Goal: Find contact information: Find contact information

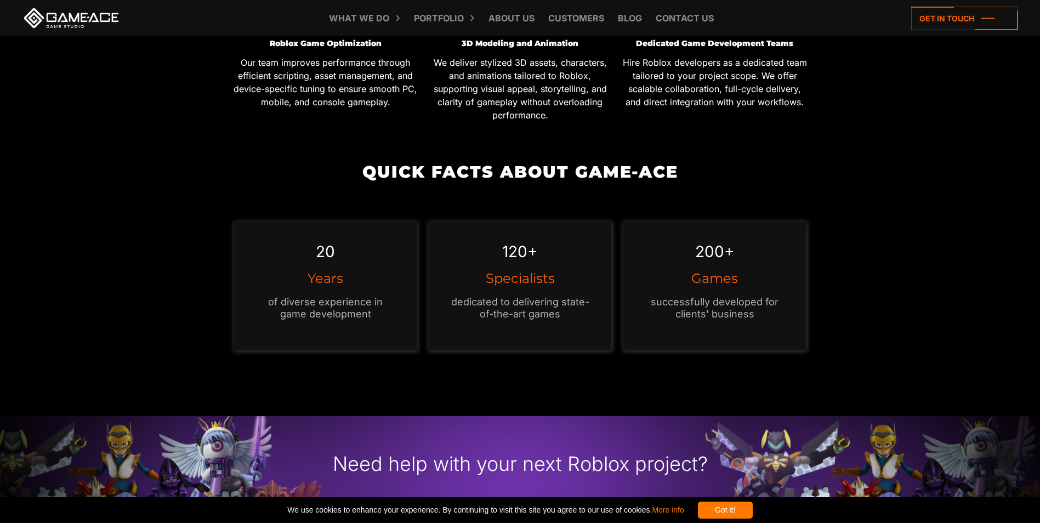
scroll to position [822, 0]
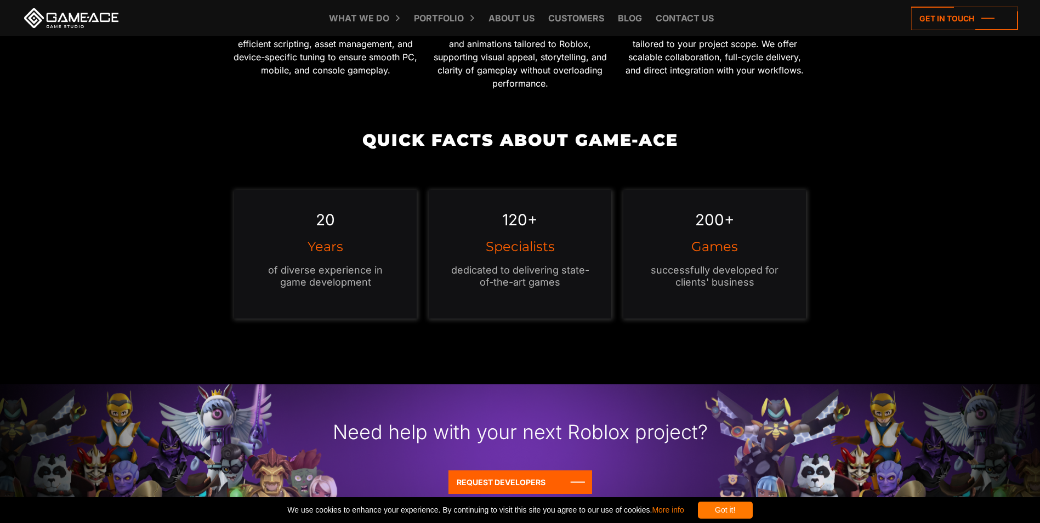
click at [752, 513] on div "Got it!" at bounding box center [725, 509] width 55 height 17
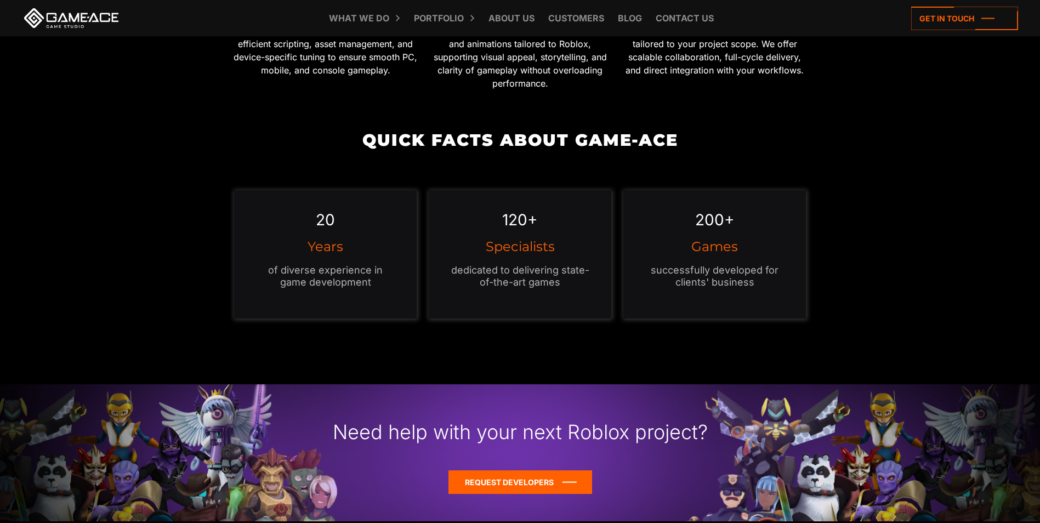
click at [474, 470] on icon at bounding box center [520, 482] width 144 height 24
